Goal: Task Accomplishment & Management: Manage account settings

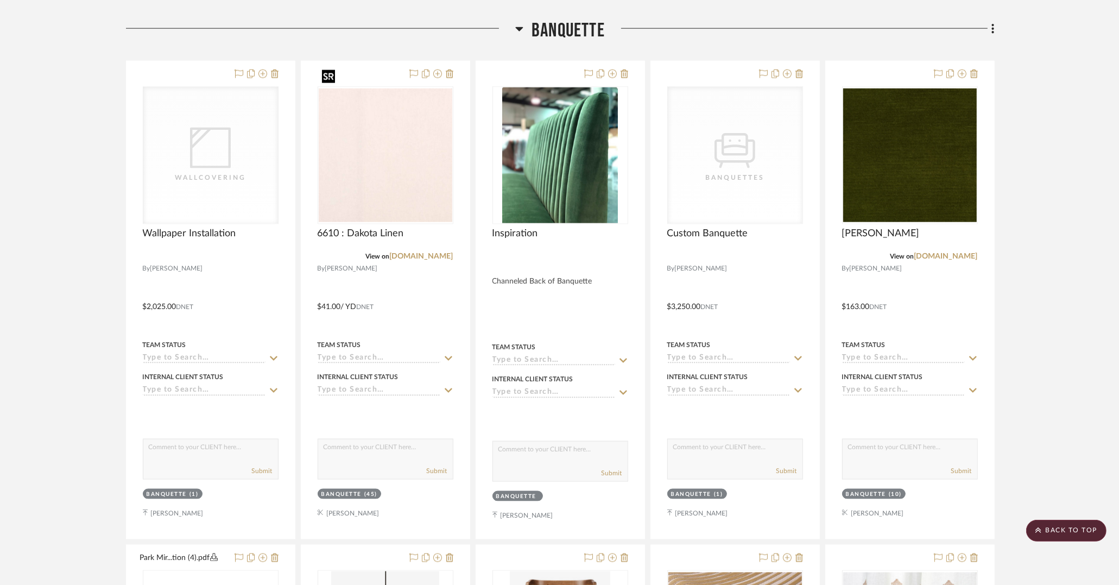
click at [363, 154] on img "0" at bounding box center [386, 156] width 134 height 134
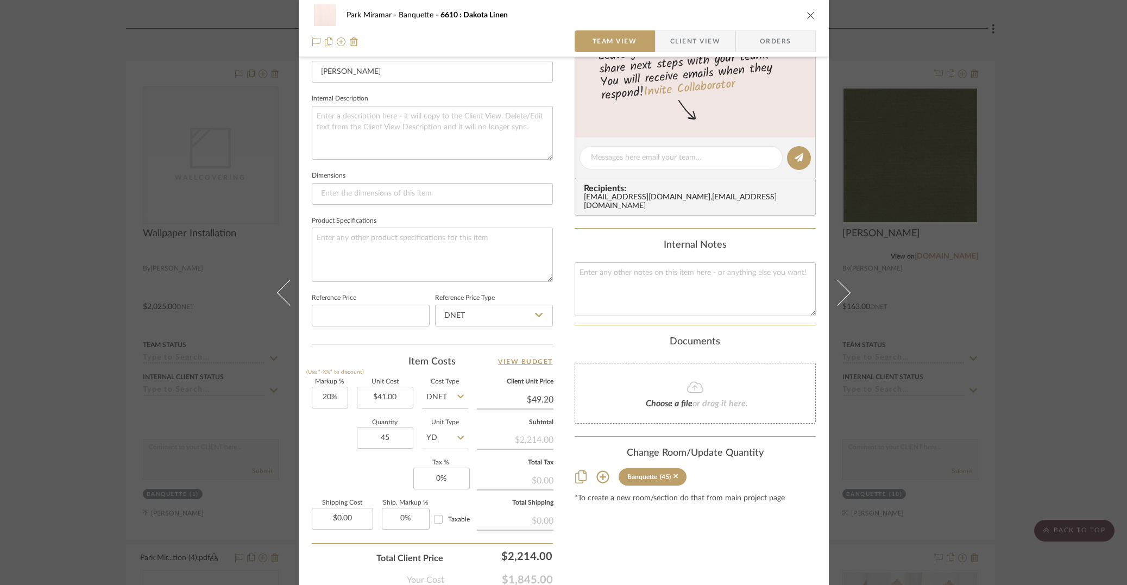
scroll to position [424, 0]
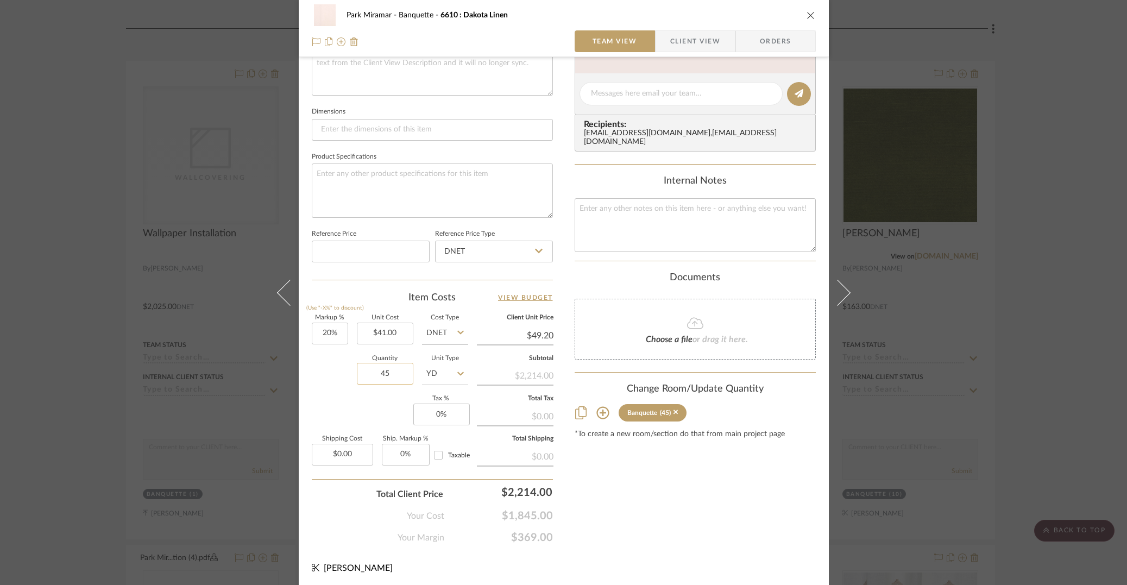
click at [391, 371] on input "45" at bounding box center [385, 374] width 56 height 22
type input "48"
click at [606, 523] on div "Content here copies to Client View - confirm visibility there. Show in Client D…" at bounding box center [694, 97] width 241 height 894
click at [807, 16] on icon "close" at bounding box center [810, 15] width 9 height 9
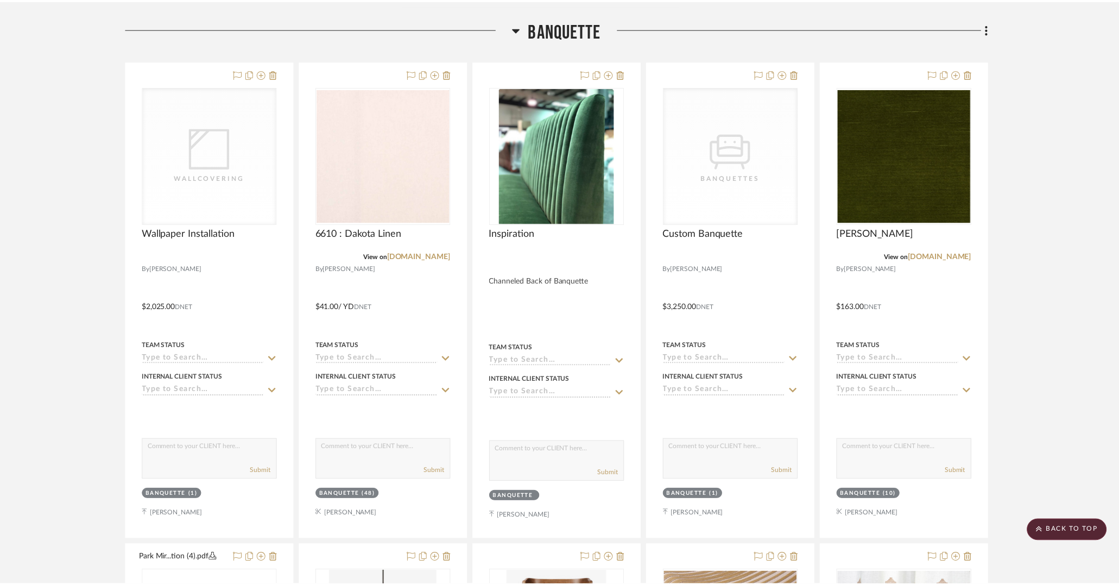
scroll to position [10520, 0]
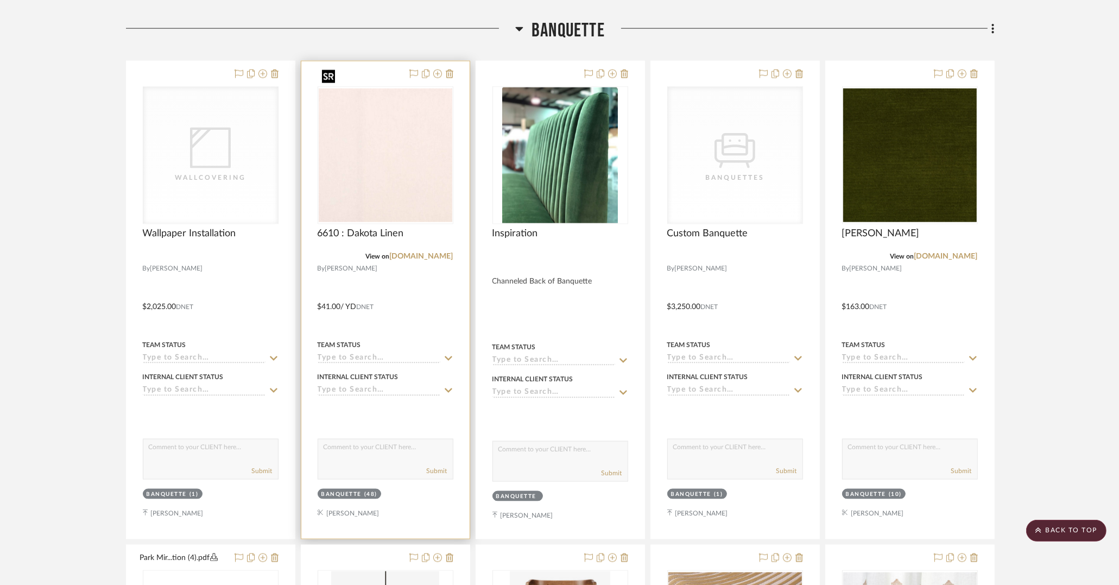
click at [344, 140] on img "0" at bounding box center [386, 156] width 134 height 134
